Goal: Task Accomplishment & Management: Manage account settings

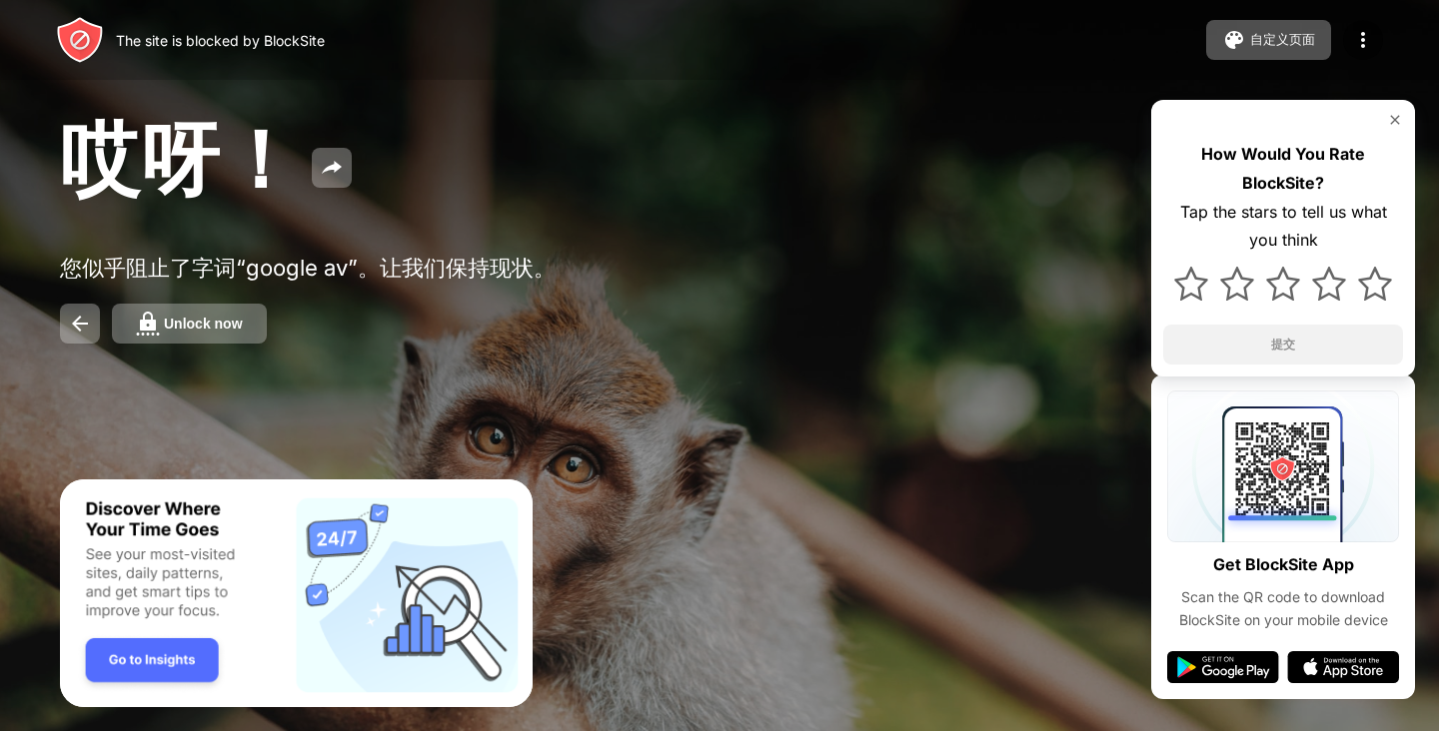
click at [214, 338] on button "Unlock now" at bounding box center [189, 324] width 155 height 40
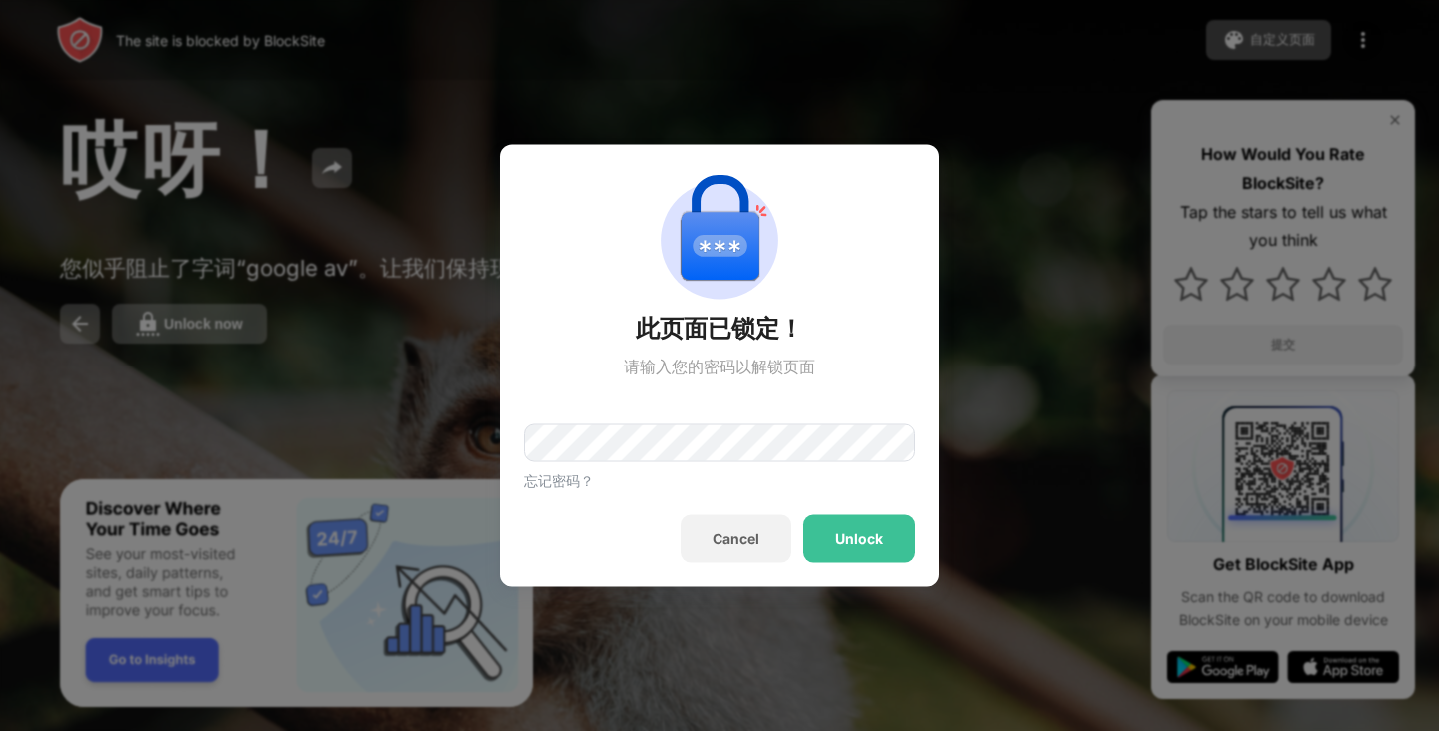
click at [572, 485] on div "忘记密码？" at bounding box center [559, 482] width 70 height 19
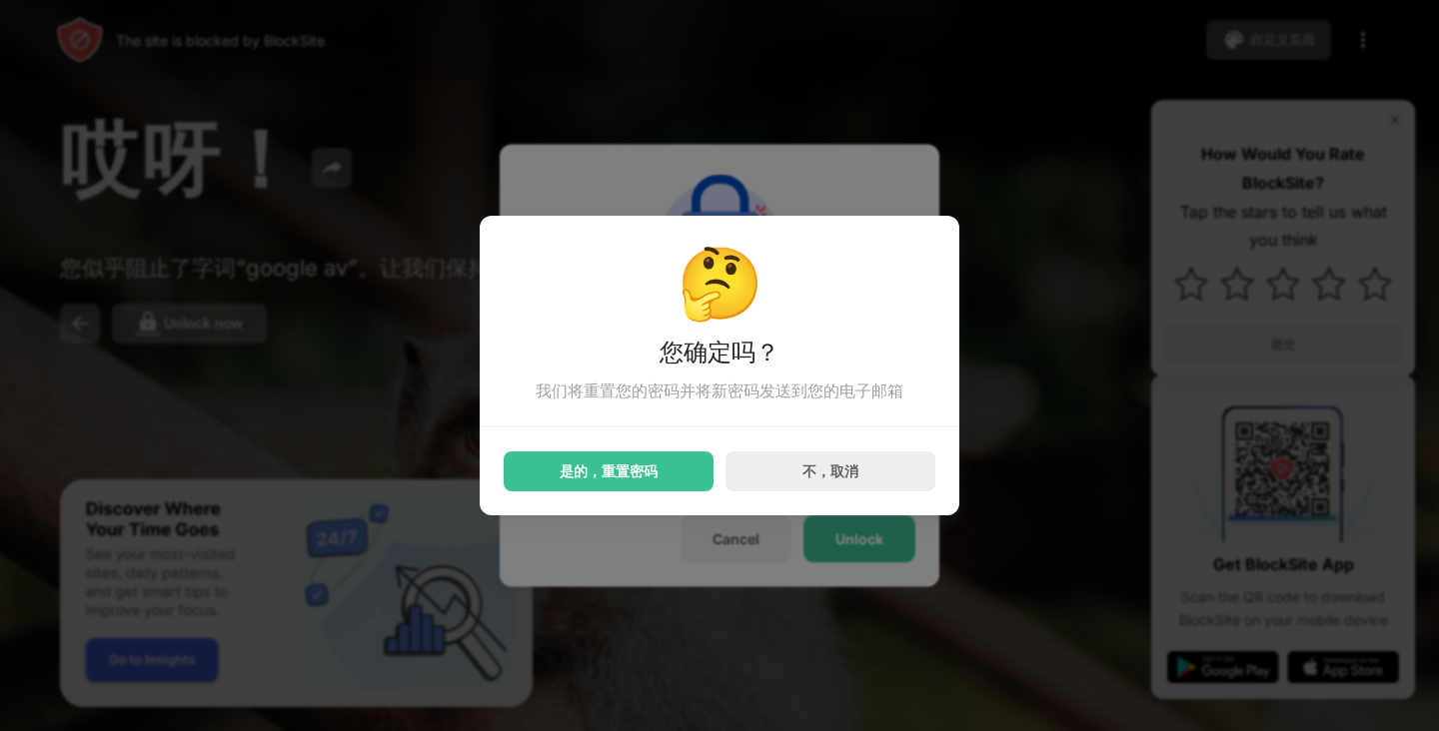
click at [613, 472] on div "是的，重置密码" at bounding box center [609, 472] width 98 height 16
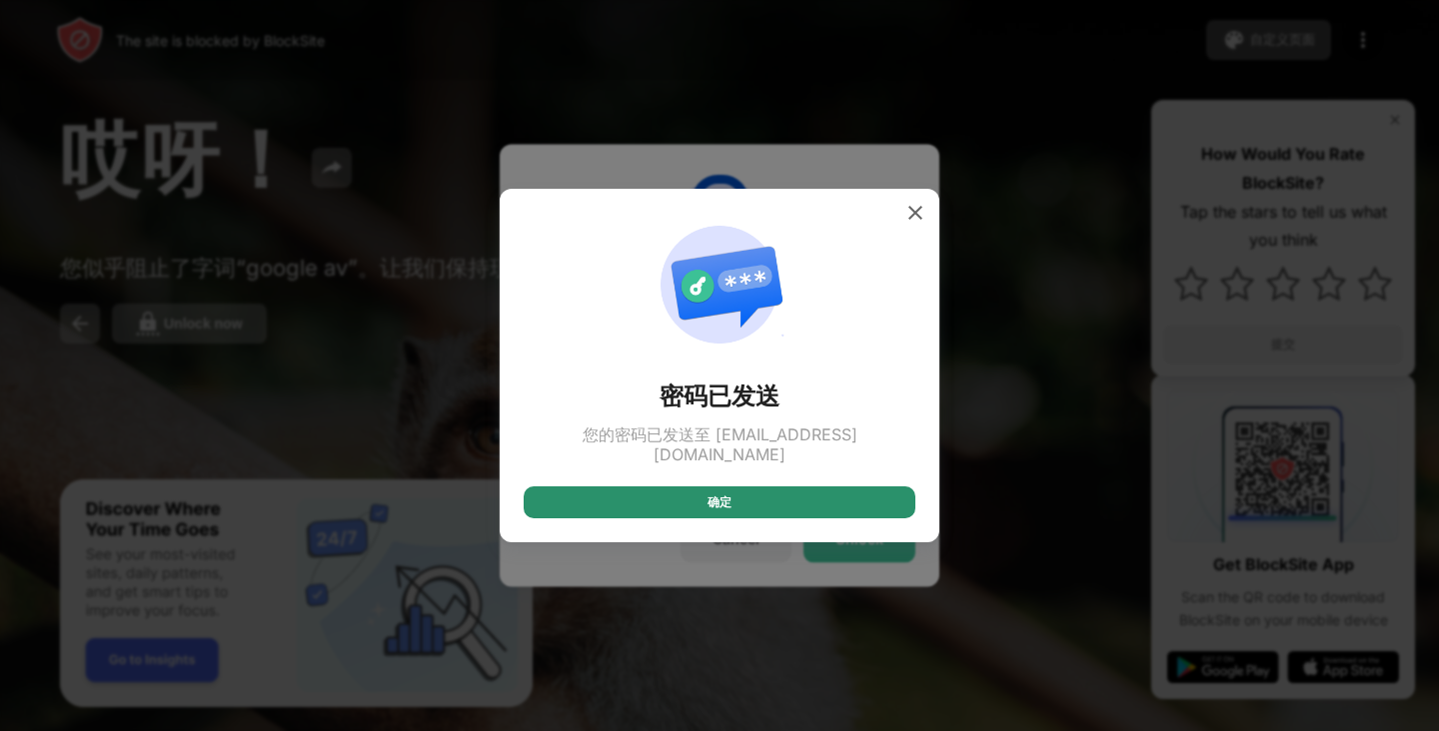
click at [619, 489] on div "确定" at bounding box center [720, 503] width 392 height 32
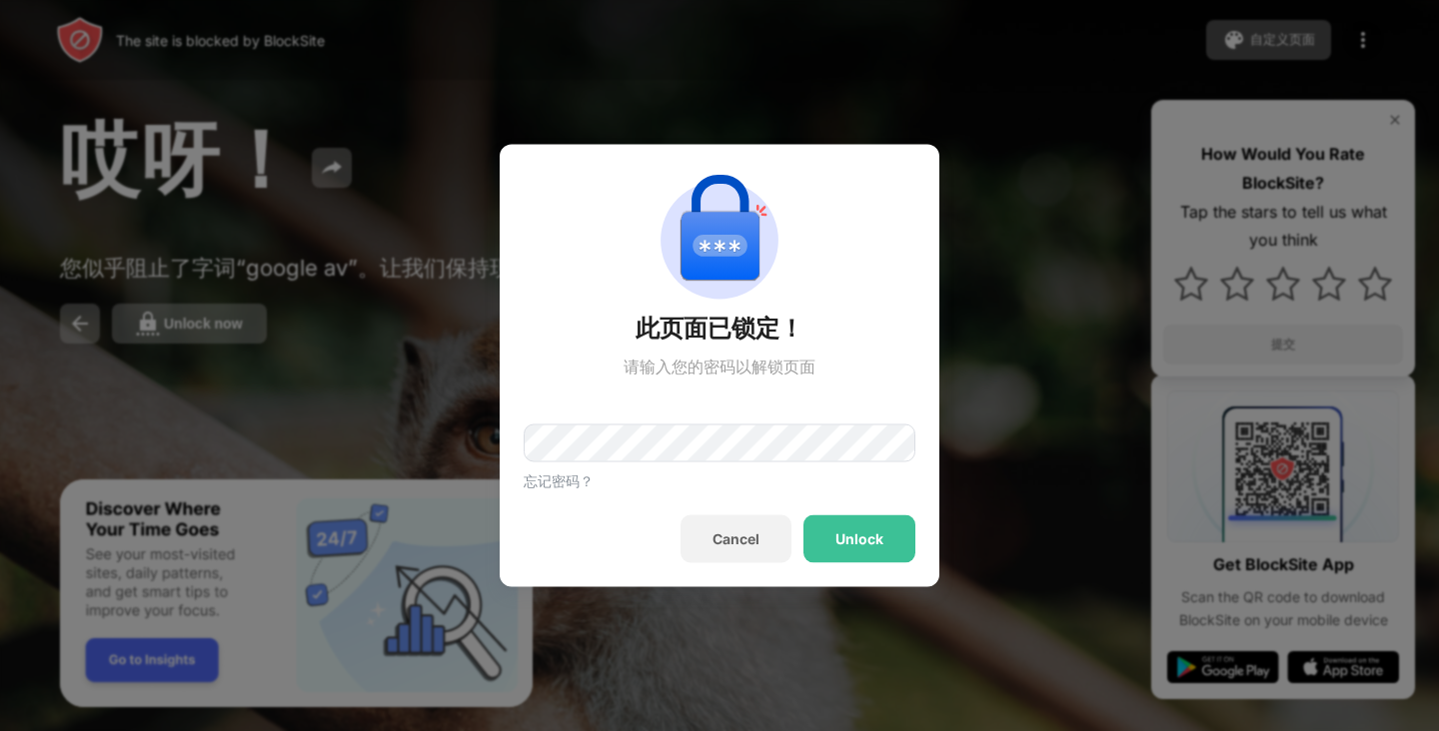
click at [619, 489] on div "确定" at bounding box center [720, 503] width 392 height 32
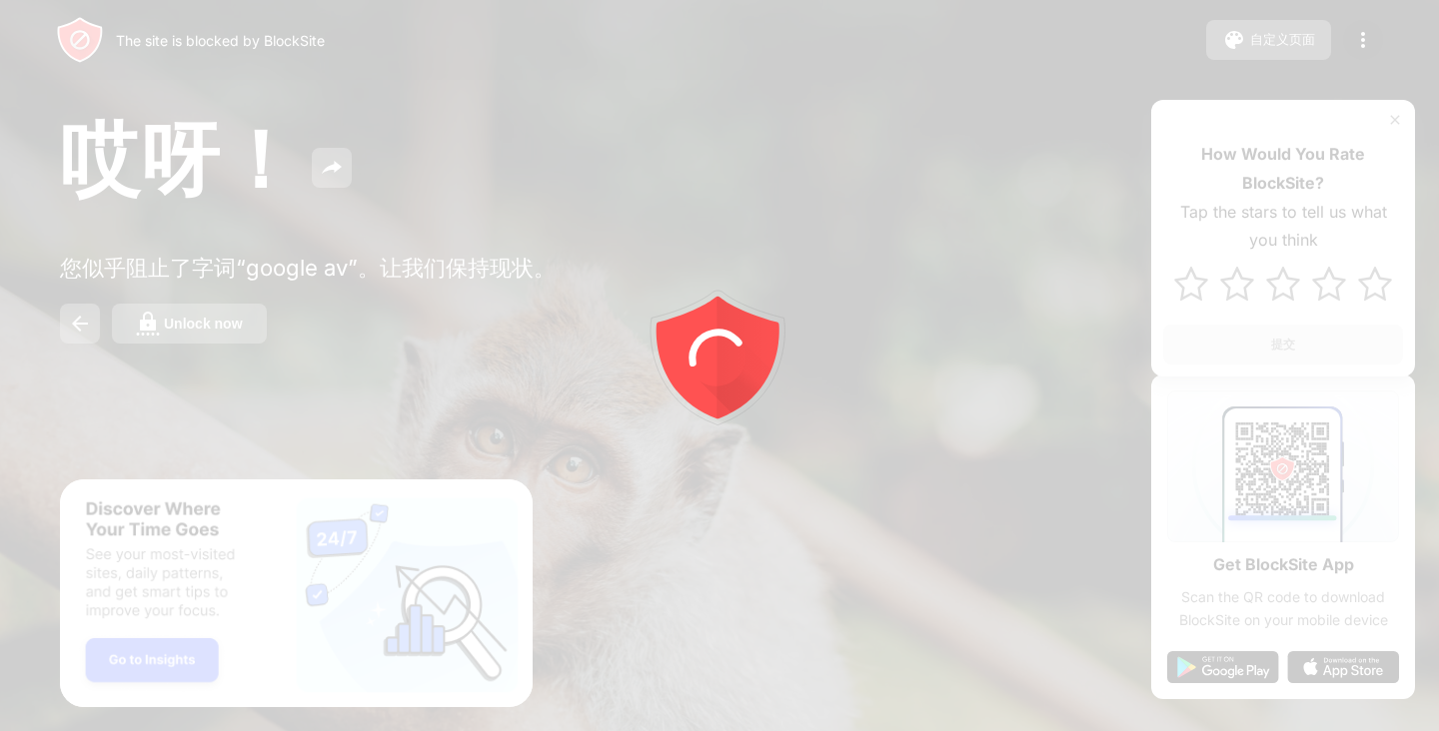
click at [160, 332] on div at bounding box center [719, 365] width 1439 height 731
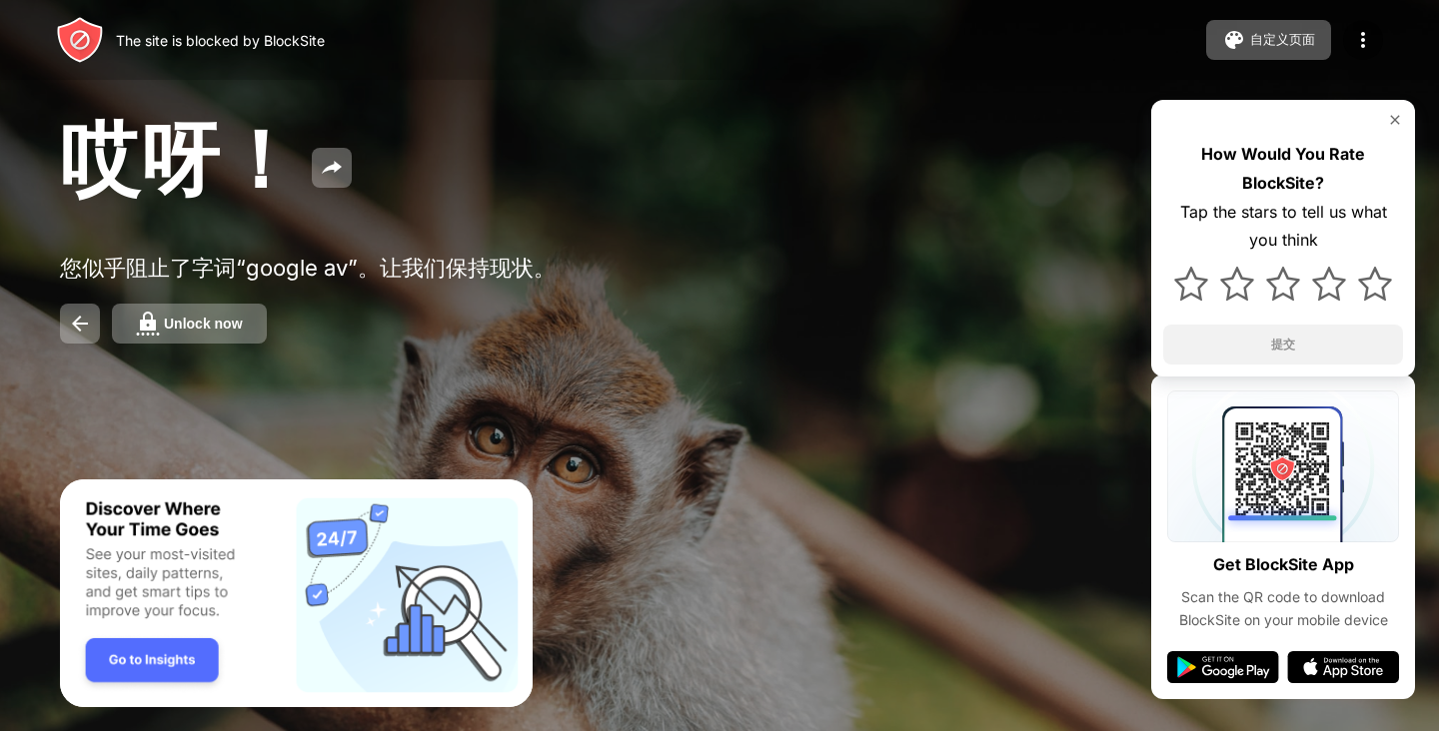
click at [169, 328] on div "Unlock now" at bounding box center [203, 324] width 79 height 16
click at [233, 339] on button "Unlock now" at bounding box center [189, 324] width 155 height 40
click at [253, 325] on button "Unlock now" at bounding box center [189, 324] width 155 height 40
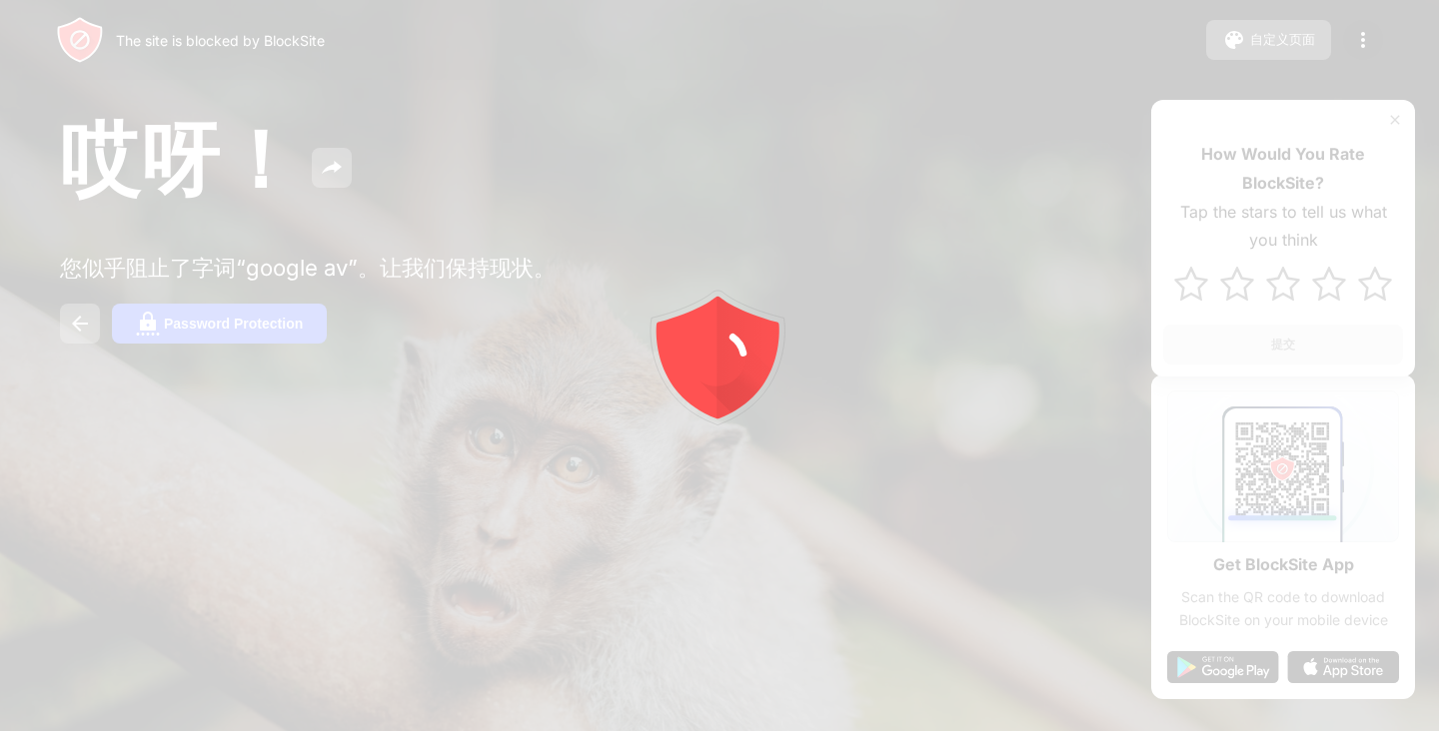
click at [236, 418] on div at bounding box center [719, 365] width 1439 height 731
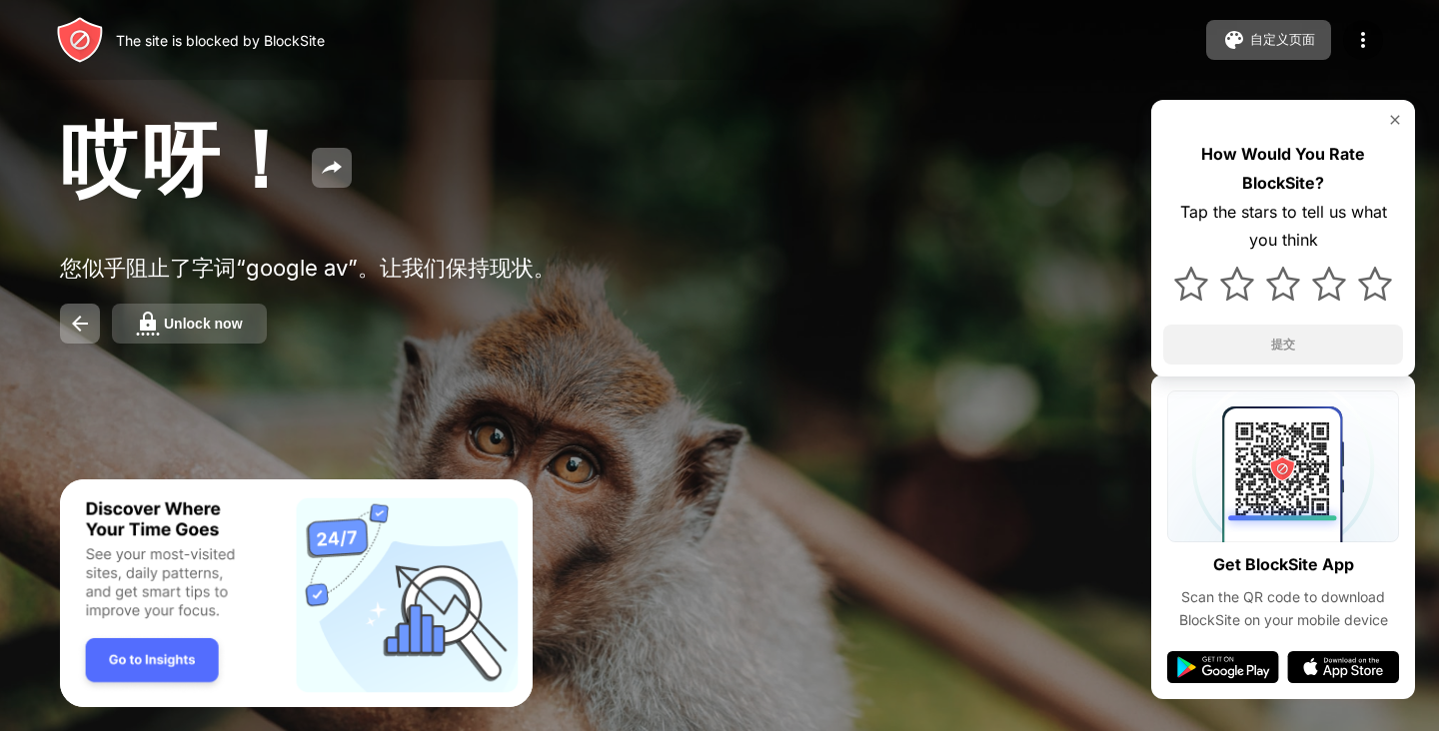
click at [206, 326] on div "Unlock now" at bounding box center [203, 324] width 79 height 16
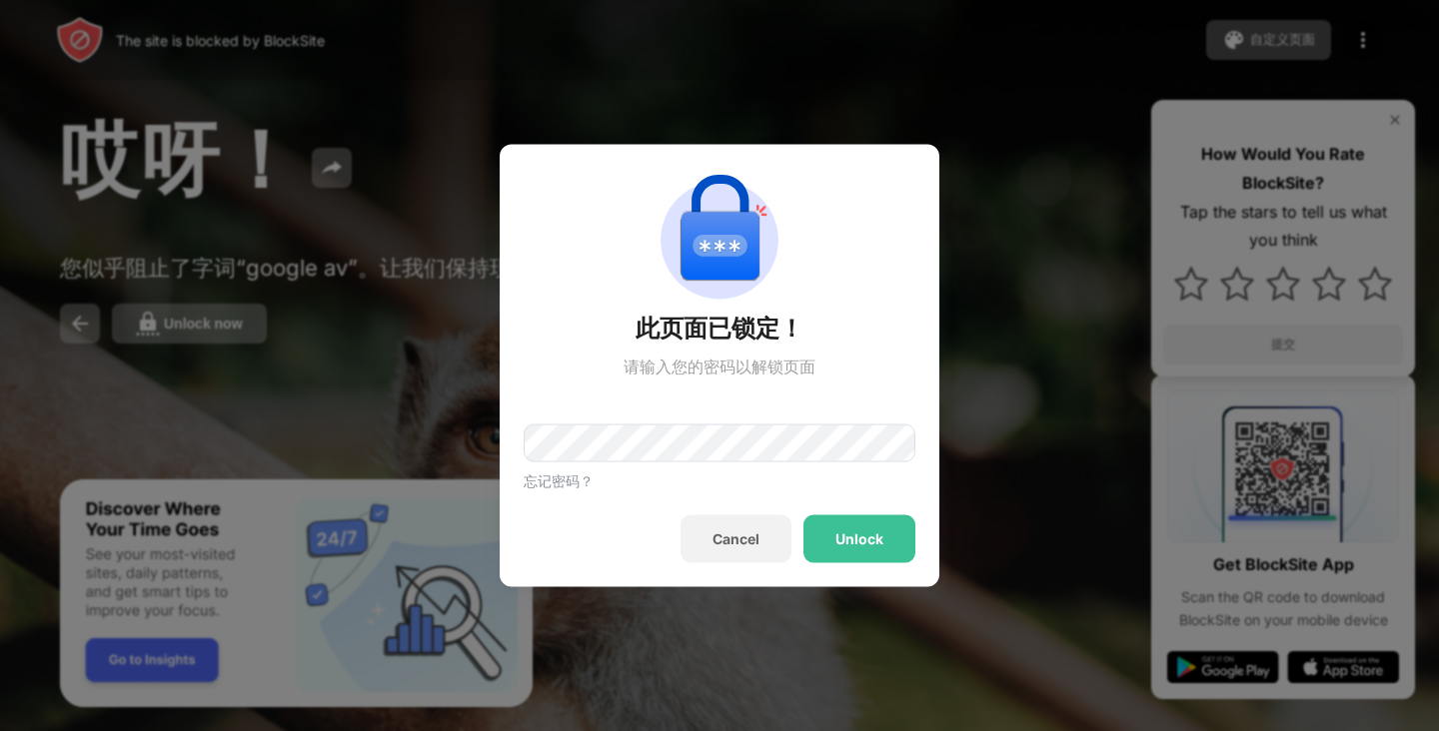
click at [561, 476] on div "忘记密码？" at bounding box center [559, 482] width 70 height 19
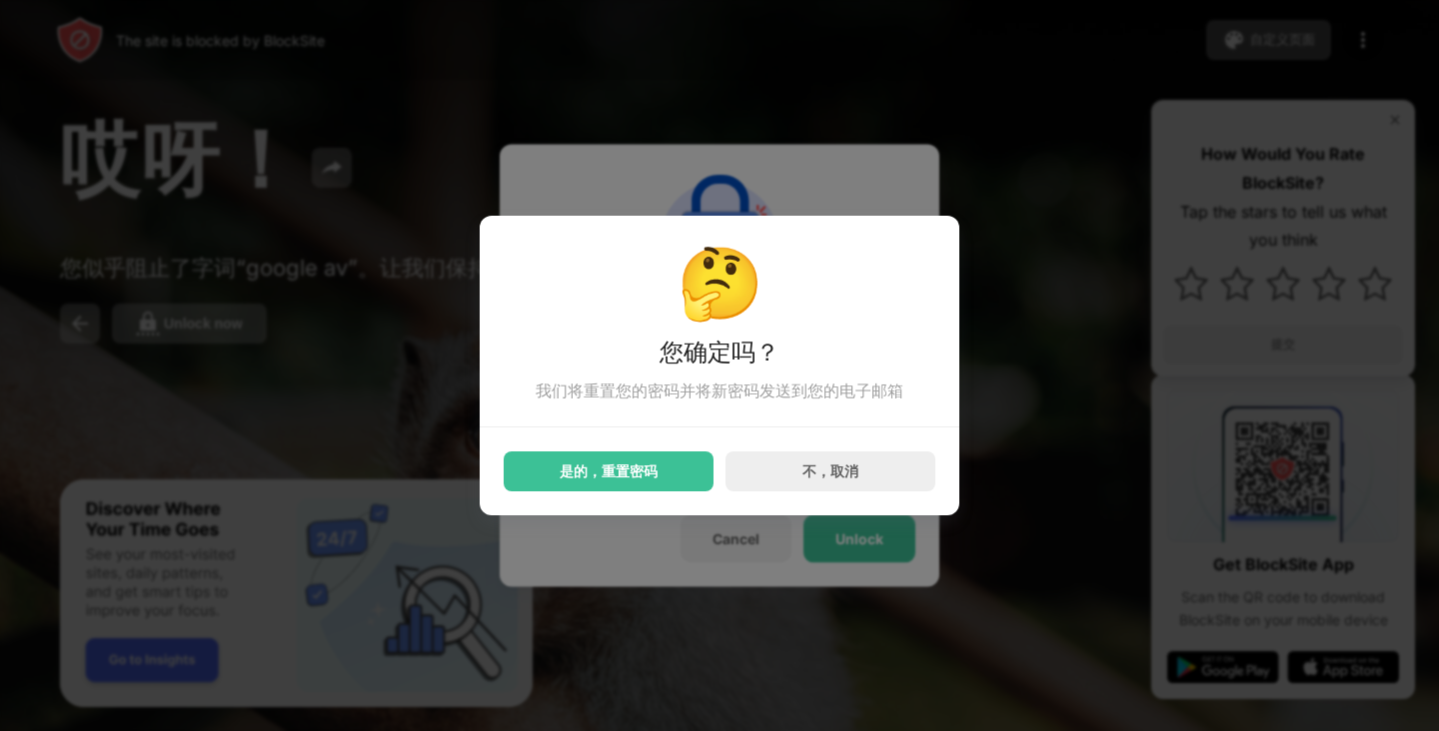
click at [650, 509] on div "🤔 您确定吗？ 我们将重置您的密码并将新密码发送到您的电子邮箱 是的，重置密码 不，取消" at bounding box center [720, 366] width 480 height 300
click at [632, 490] on div "是的，重置密码" at bounding box center [609, 472] width 210 height 40
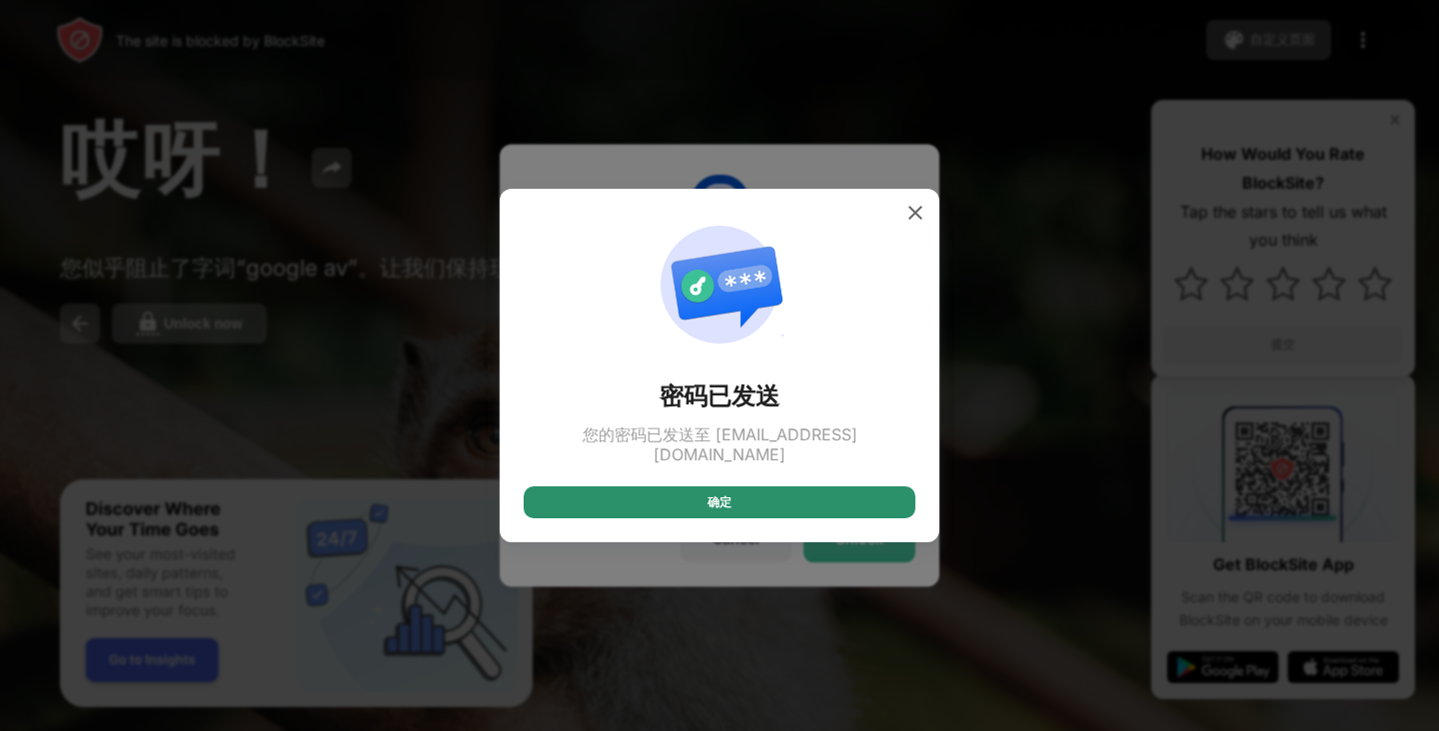
click at [710, 501] on div "确定" at bounding box center [719, 503] width 24 height 20
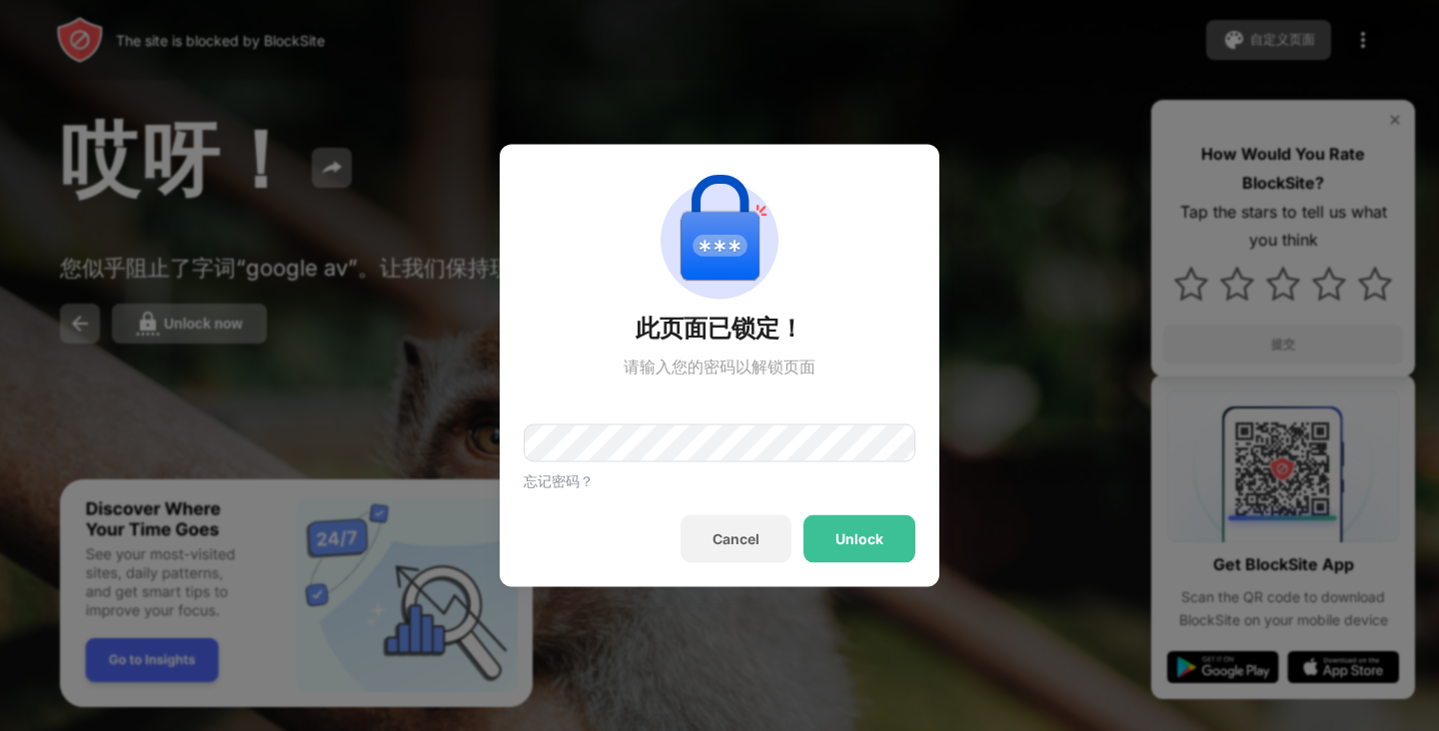
click at [710, 502] on div "确定" at bounding box center [719, 503] width 24 height 20
